Goal: Find specific page/section

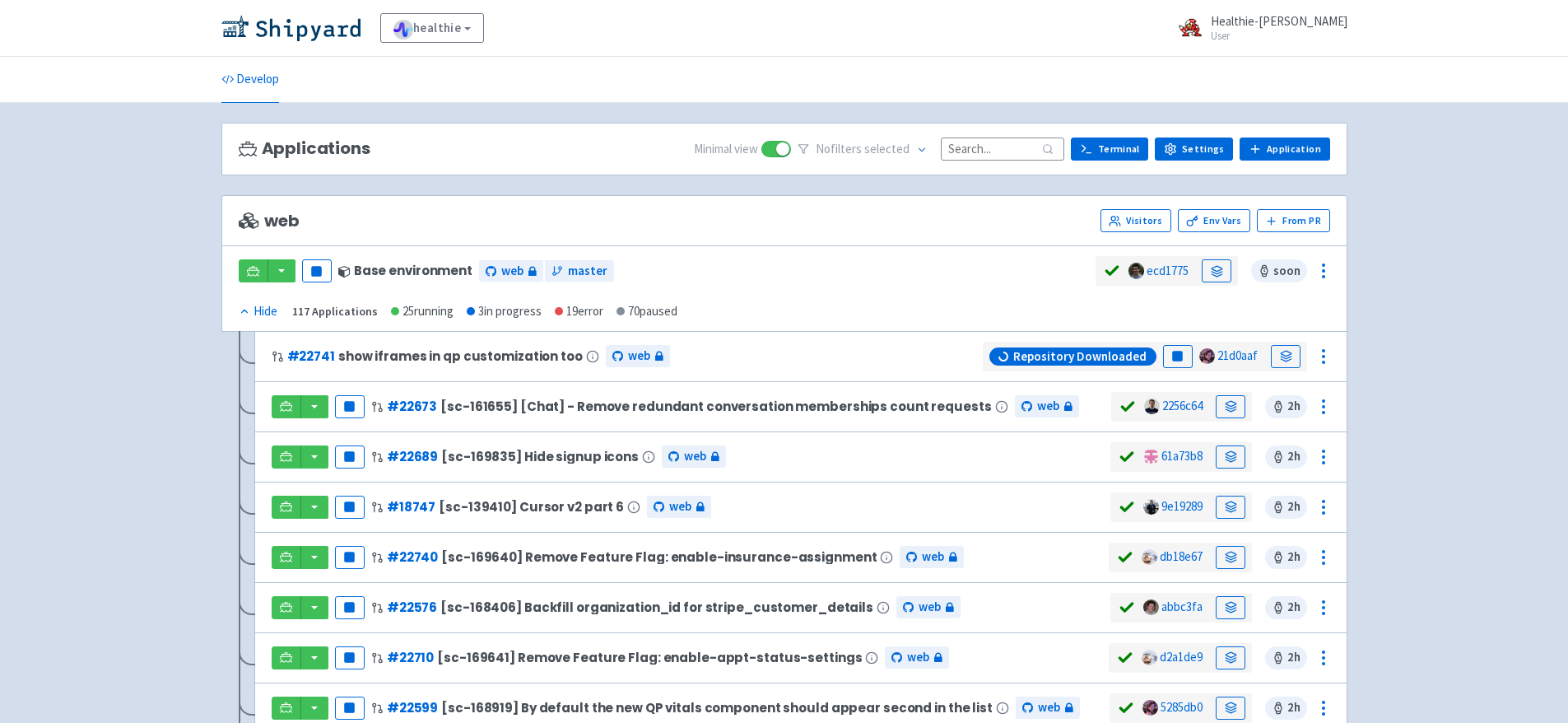
click at [1013, 146] on input at bounding box center [1002, 149] width 123 height 22
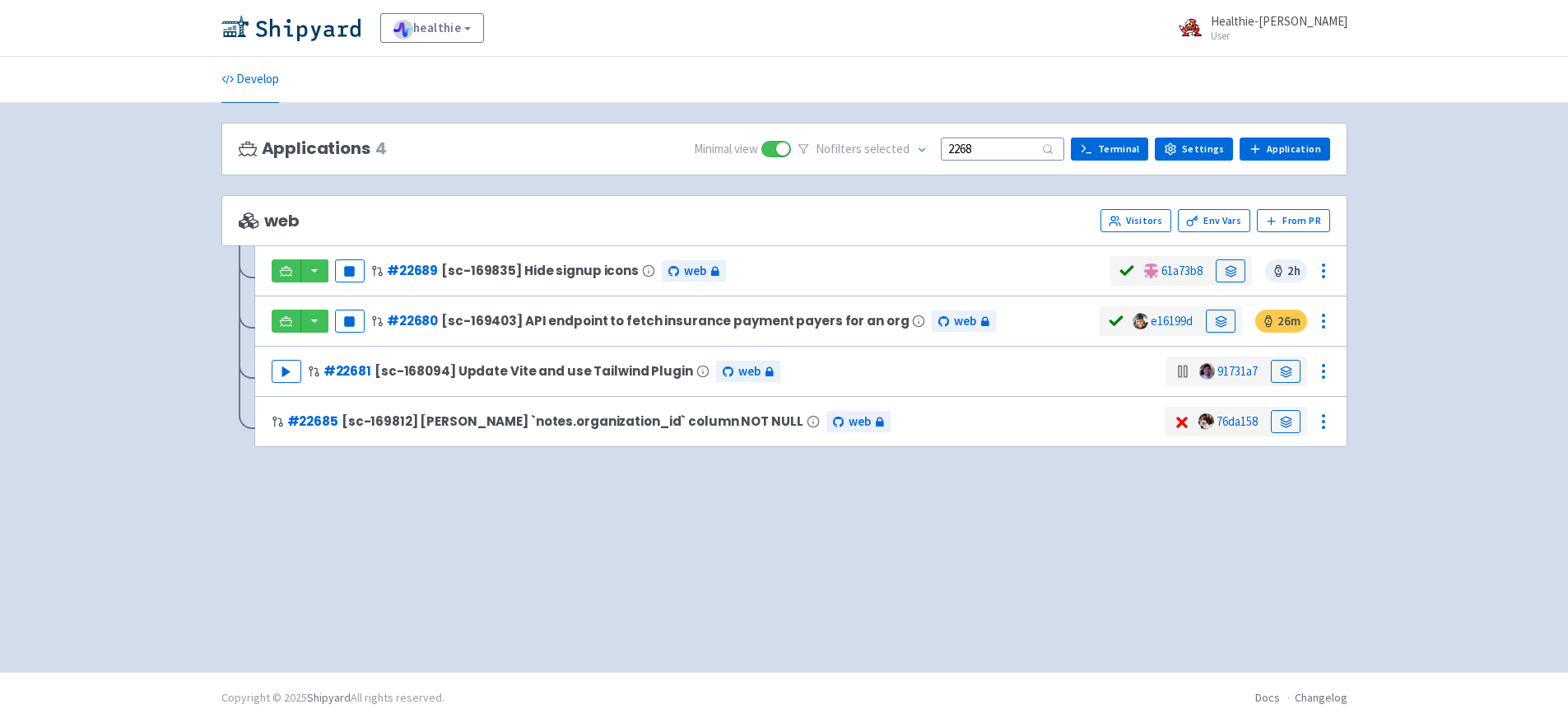
type input "2268"
click at [296, 38] on img at bounding box center [290, 28] width 139 height 27
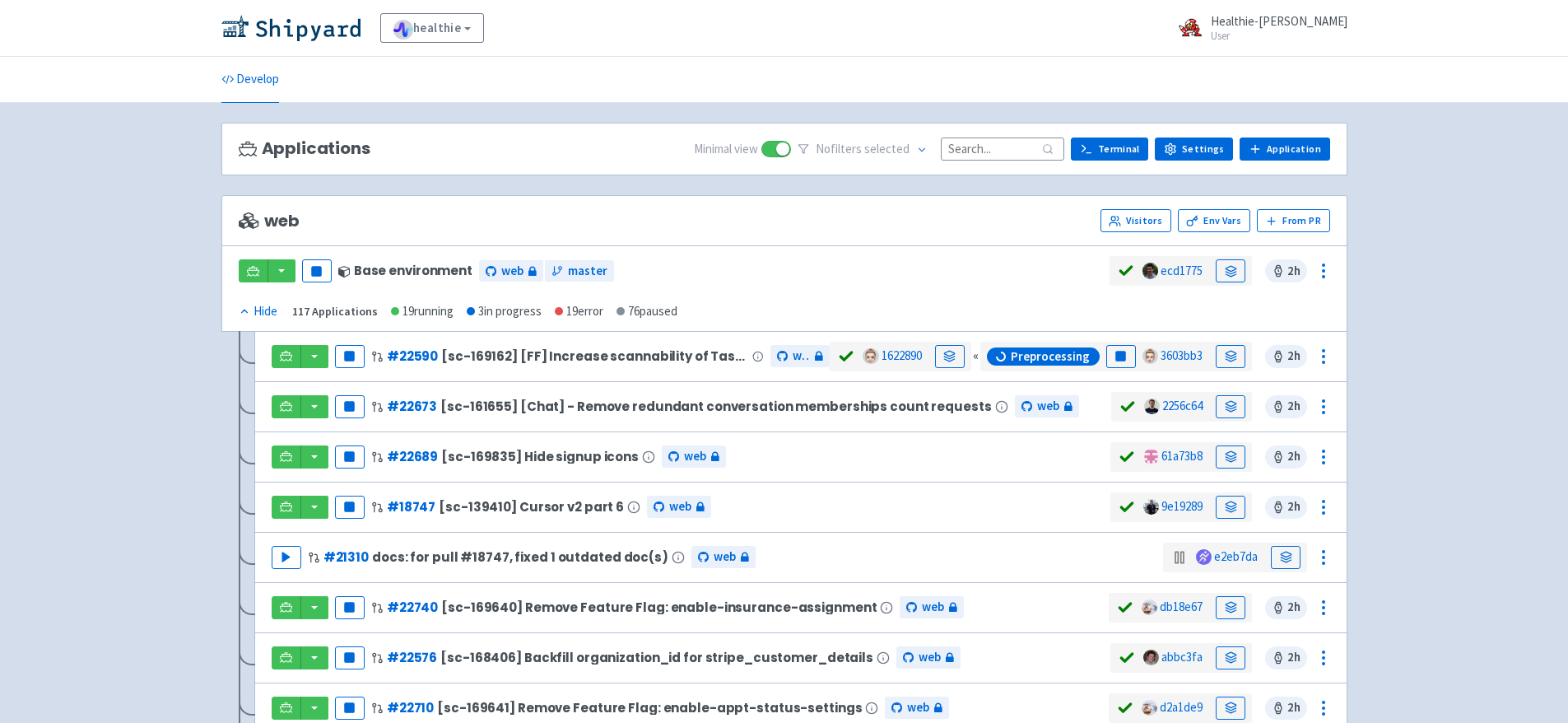
click at [986, 150] on input at bounding box center [1002, 149] width 123 height 22
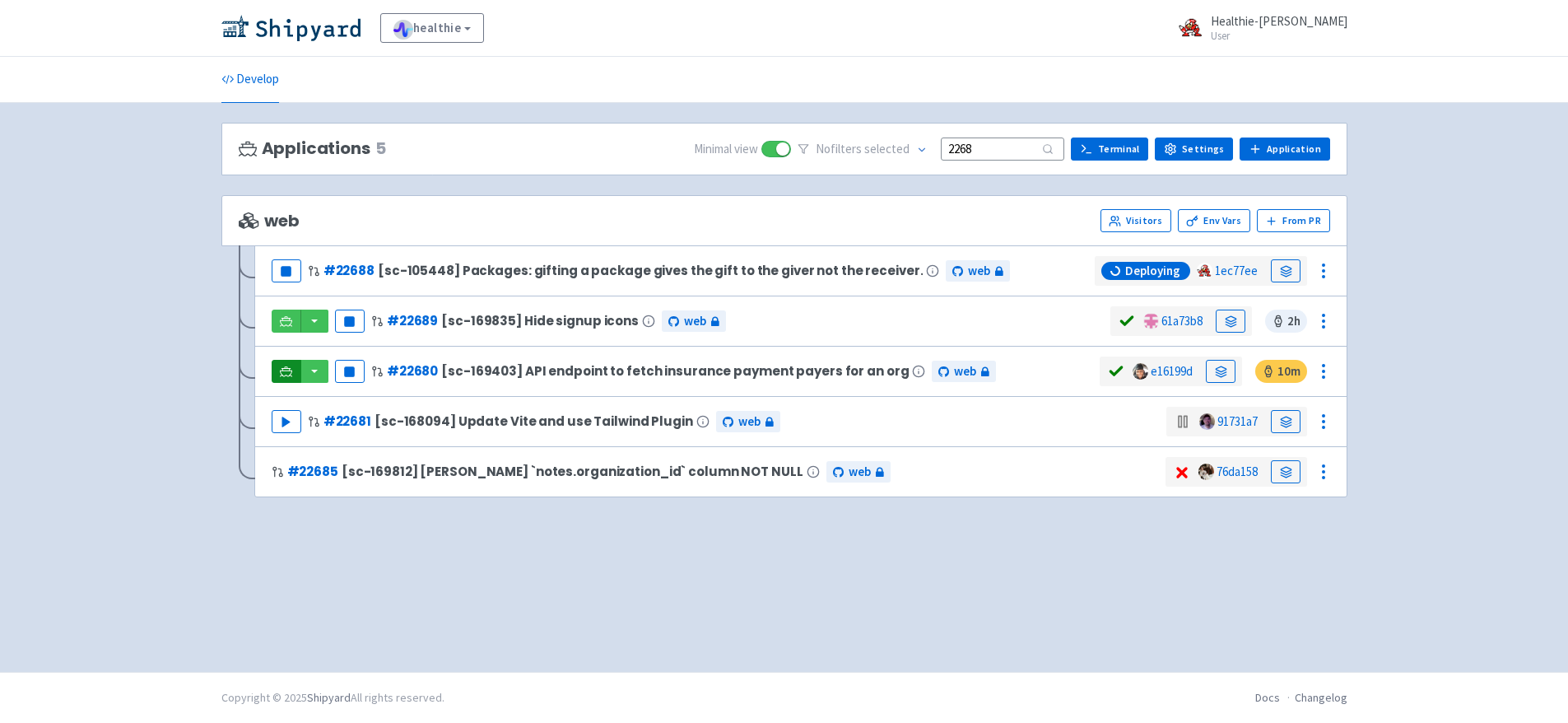
type input "2268"
click at [292, 368] on link at bounding box center [287, 371] width 29 height 23
